Goal: Register for event/course

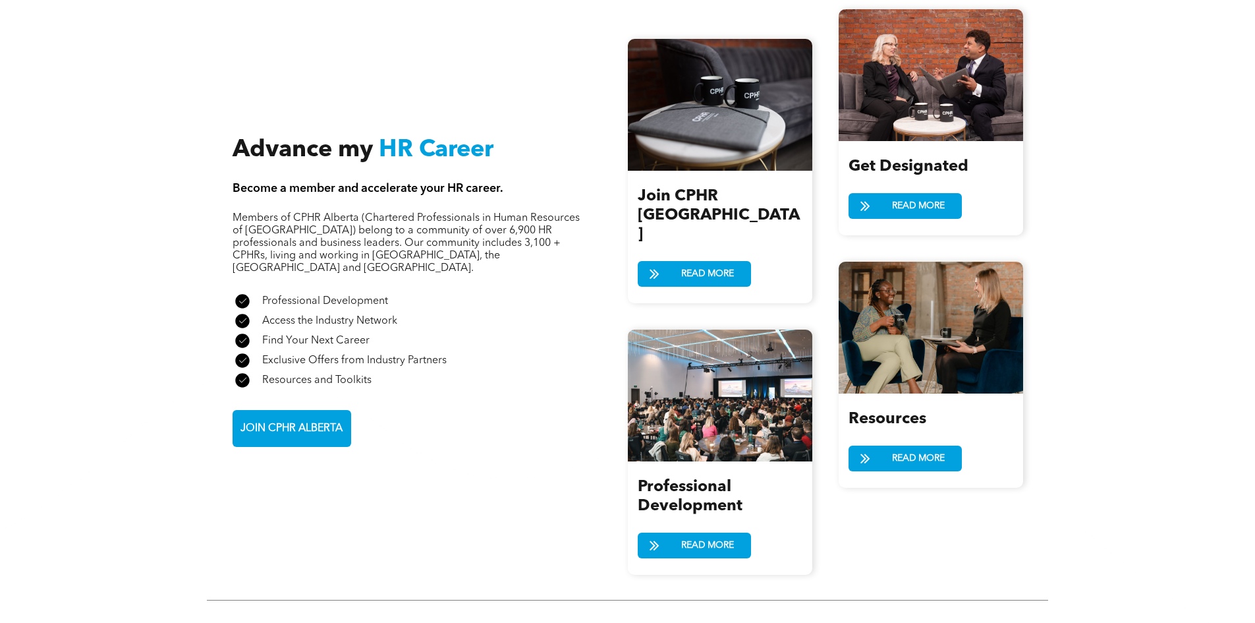
scroll to position [1451, 0]
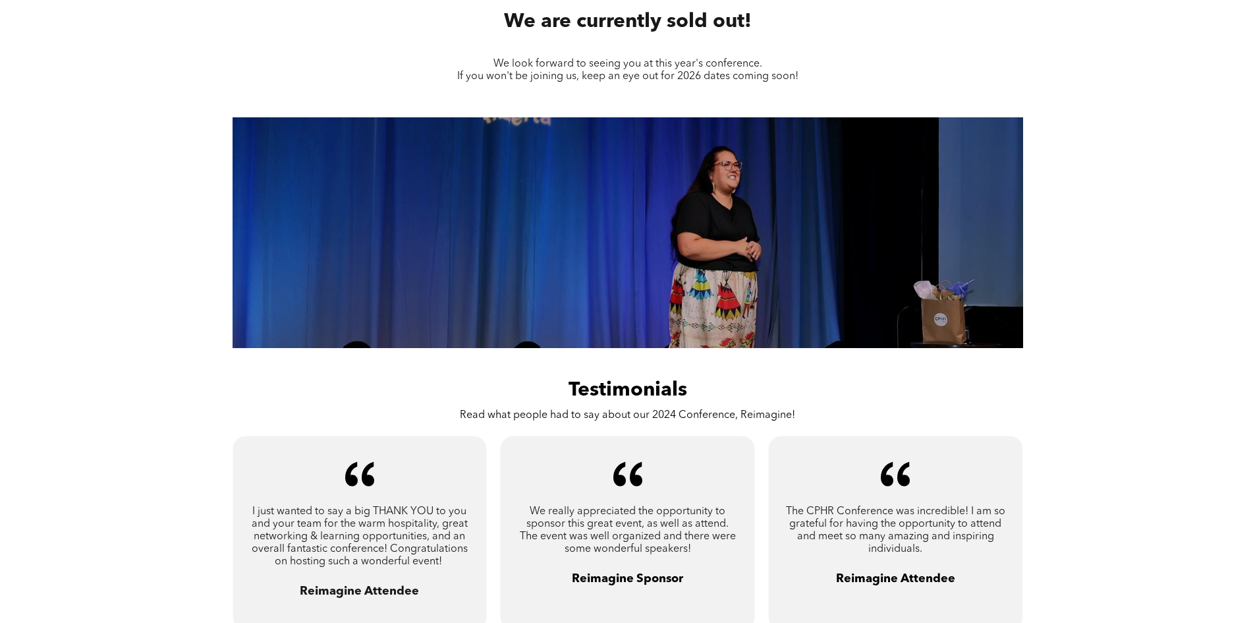
scroll to position [640, 0]
click at [1009, 223] on link "Next" at bounding box center [1007, 227] width 20 height 20
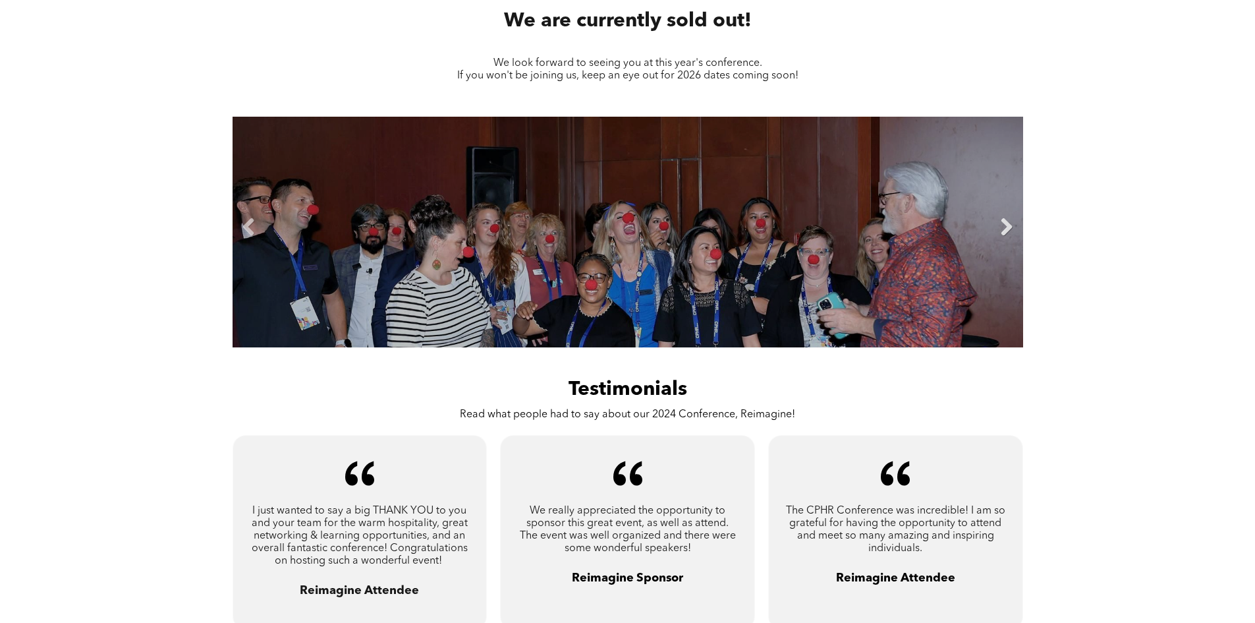
click at [1009, 223] on link "Next" at bounding box center [1007, 227] width 20 height 20
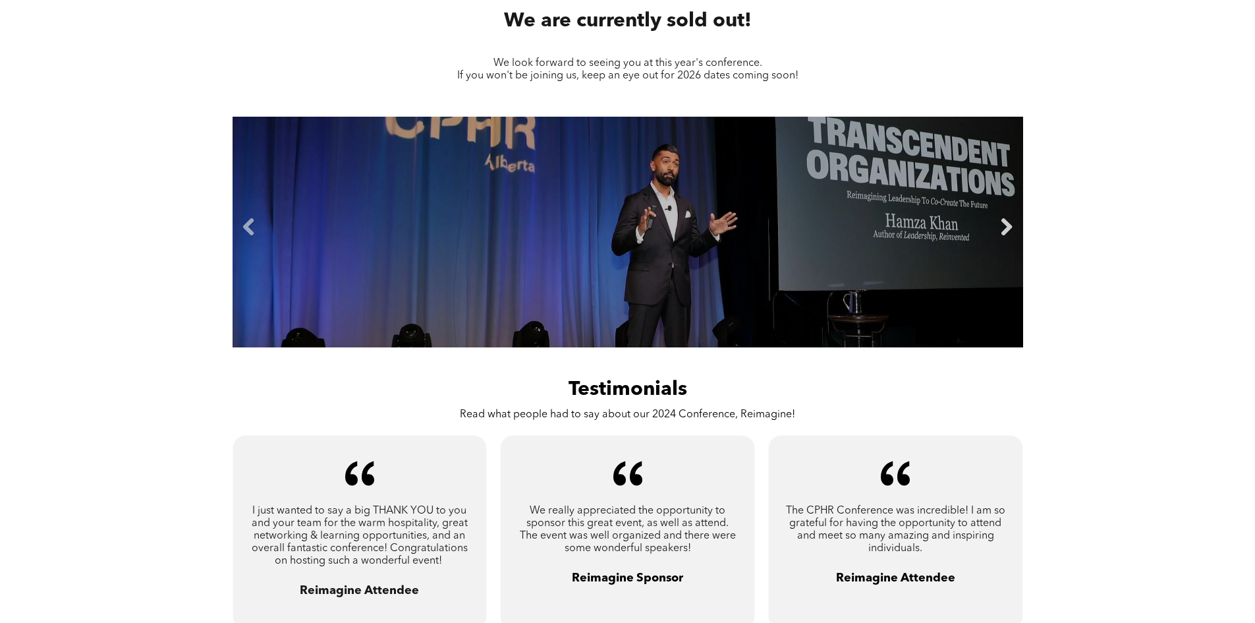
click at [1009, 223] on link "Next" at bounding box center [1007, 227] width 20 height 20
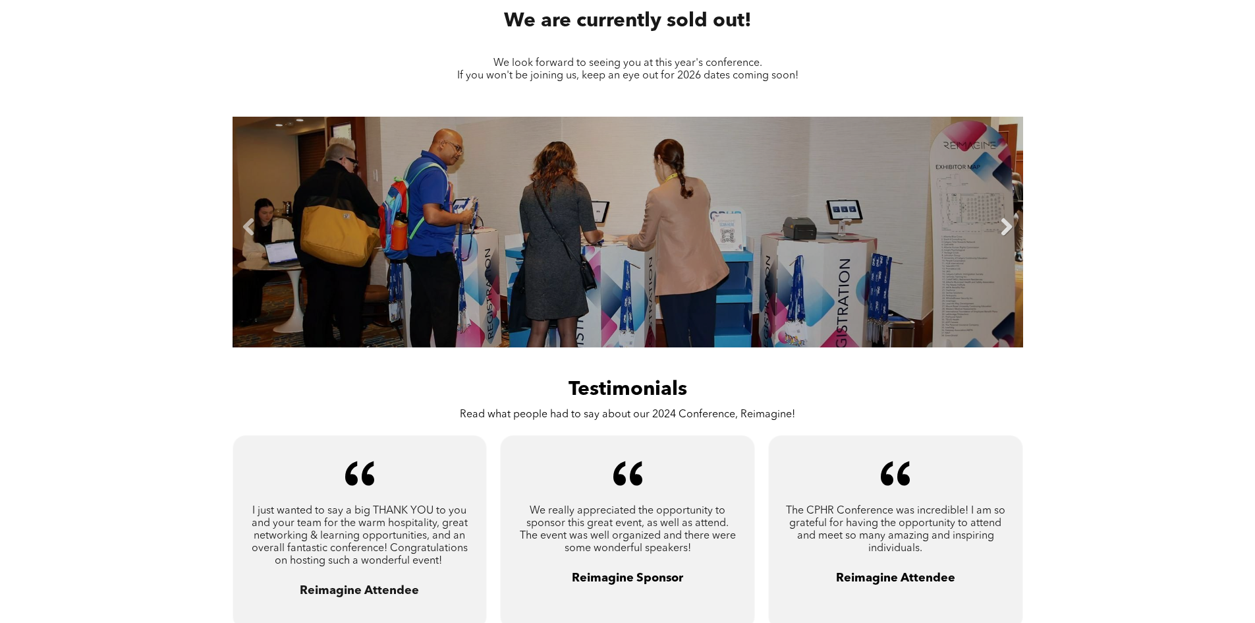
click at [1009, 223] on link "Next" at bounding box center [1007, 227] width 20 height 20
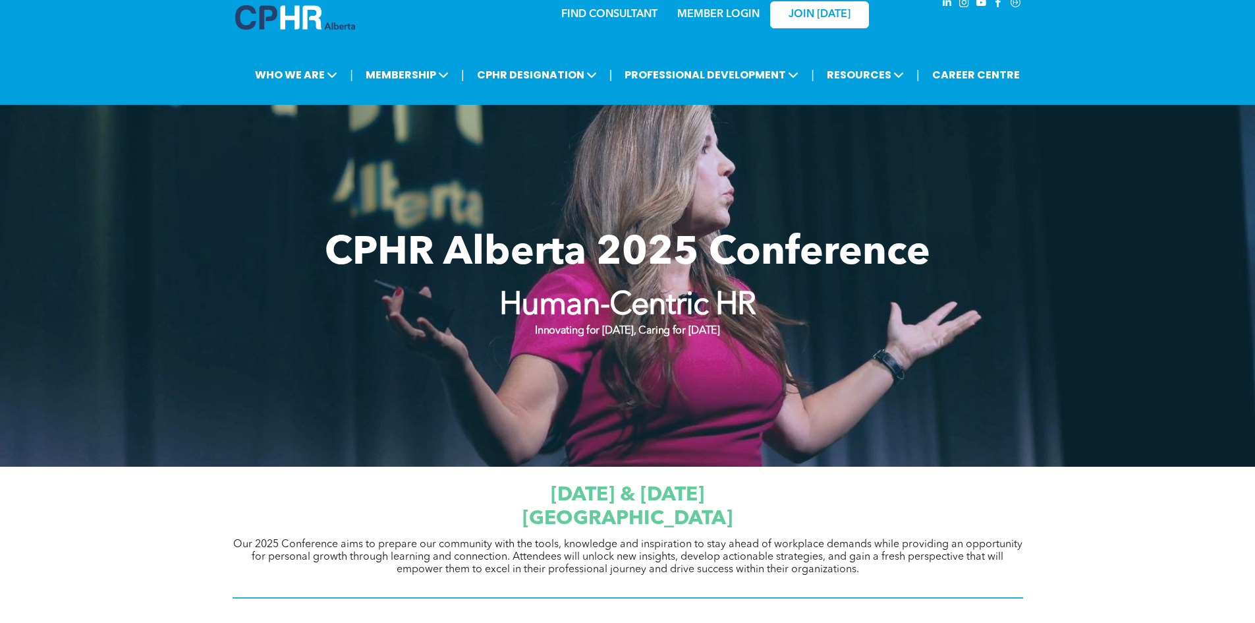
scroll to position [0, 0]
